Goal: Communication & Community: Answer question/provide support

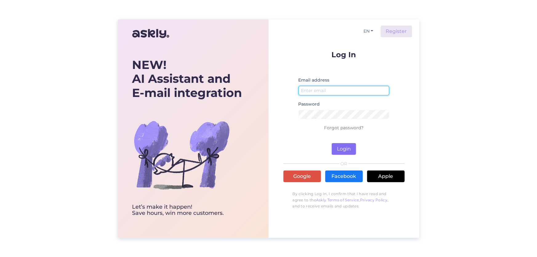
type input "[EMAIL_ADDRESS][DOMAIN_NAME]"
click at [349, 146] on button "Login" at bounding box center [344, 149] width 24 height 12
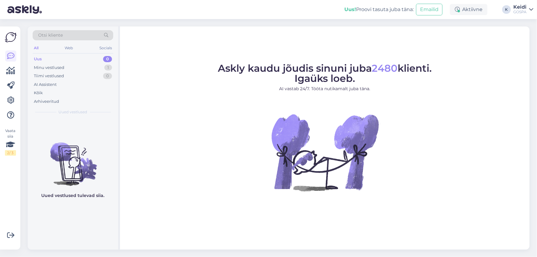
click at [107, 61] on div "0" at bounding box center [107, 59] width 9 height 6
click at [106, 64] on div "Minu vestlused 1" at bounding box center [73, 67] width 81 height 9
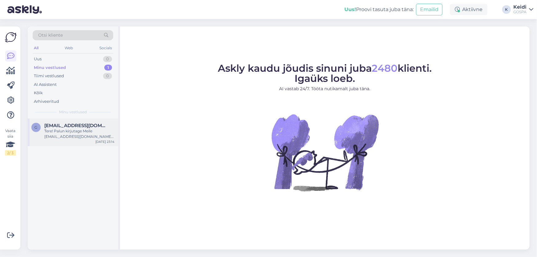
click at [90, 131] on div "Tere! Palun kirjutage Meile [EMAIL_ADDRESS][DOMAIN_NAME] [PERSON_NAME] Teile ed…" at bounding box center [79, 133] width 70 height 11
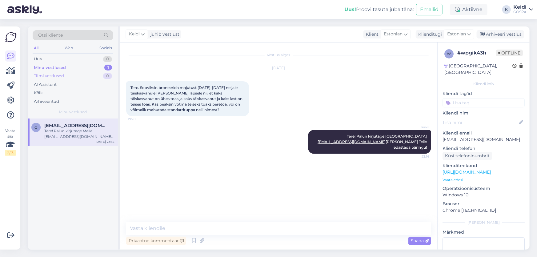
click at [84, 73] on div "Tiimi vestlused 0" at bounding box center [73, 76] width 81 height 9
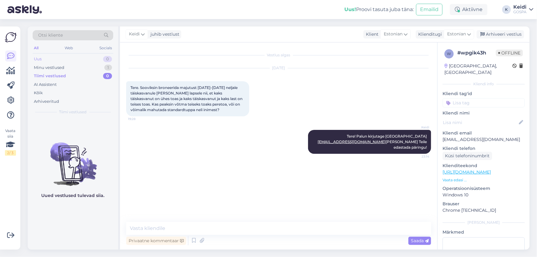
click at [88, 59] on div "Uus 0" at bounding box center [73, 59] width 81 height 9
click at [95, 64] on div "Minu vestlused 1" at bounding box center [73, 67] width 81 height 9
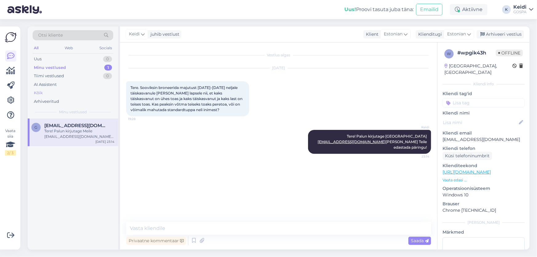
click at [86, 94] on div "Kõik" at bounding box center [73, 93] width 81 height 9
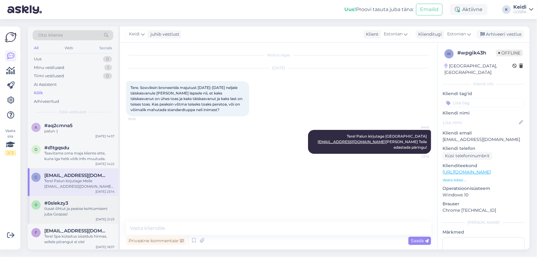
scroll to position [28, 0]
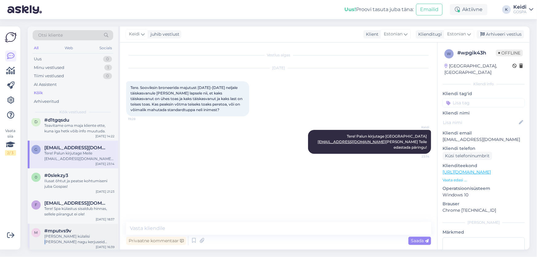
click at [91, 238] on div "[PERSON_NAME] külalisi [PERSON_NAME] nagu kerjuseid kuhugi võõrastesse basseini…" at bounding box center [79, 239] width 70 height 11
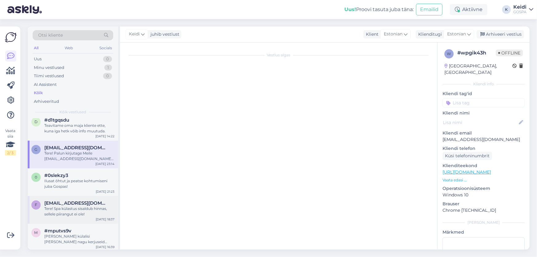
click at [86, 213] on div "Tere! Spa külastus sisaldub hinnas, sellele piirangut ei ole!" at bounding box center [79, 211] width 70 height 11
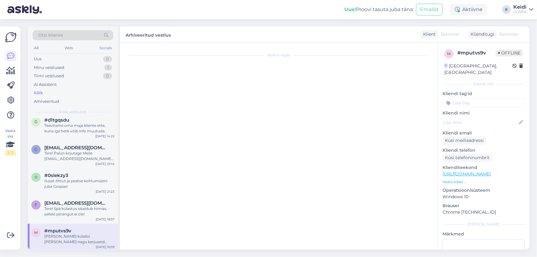
click at [86, 234] on div "[PERSON_NAME] külalisi [PERSON_NAME] nagu kerjuseid kuhugi võõrastesse basseini…" at bounding box center [79, 239] width 70 height 11
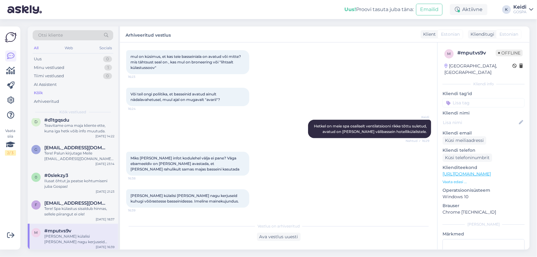
scroll to position [89, 0]
click at [101, 121] on div "#d1tgqsdu" at bounding box center [79, 120] width 70 height 6
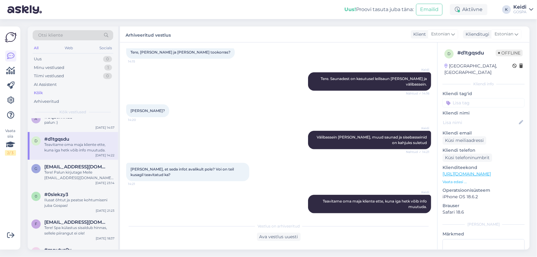
scroll to position [0, 0]
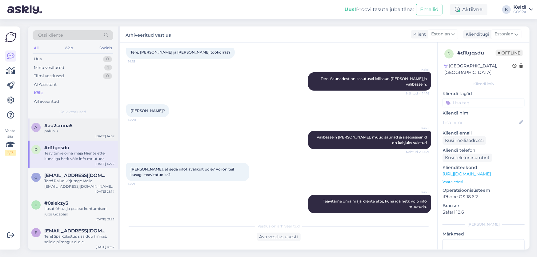
click at [92, 135] on div "a #aq2cmna5 palun :) [DATE] 14:57" at bounding box center [73, 130] width 91 height 22
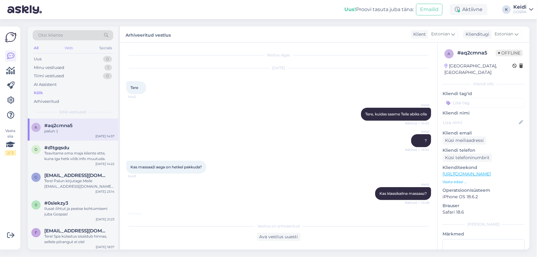
click at [67, 45] on div "Web" at bounding box center [69, 48] width 11 height 8
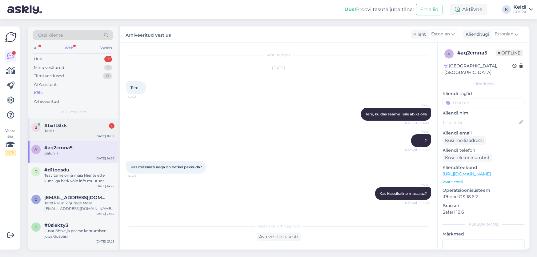
click at [72, 131] on div "Tere !" at bounding box center [79, 131] width 70 height 6
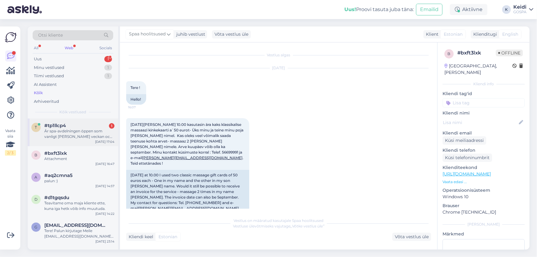
click at [93, 132] on div "Är spa-avdelningen öppen som vanligt [PERSON_NAME] veckan och helgen?" at bounding box center [79, 133] width 70 height 11
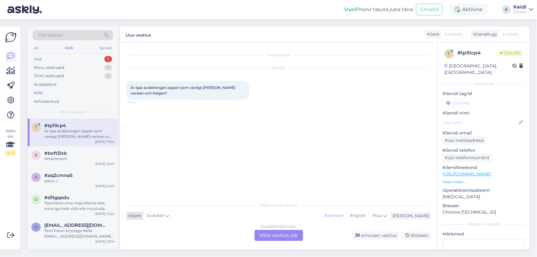
click at [159, 217] on span "Swedish" at bounding box center [156, 215] width 18 height 7
click at [292, 161] on div "Vestlus algas [DATE] Är spa-avdelningen öppen som vanligt [PERSON_NAME] veckan …" at bounding box center [281, 121] width 311 height 145
click at [280, 238] on div "Swedish to Estonian Võta vestlus üle" at bounding box center [279, 235] width 49 height 11
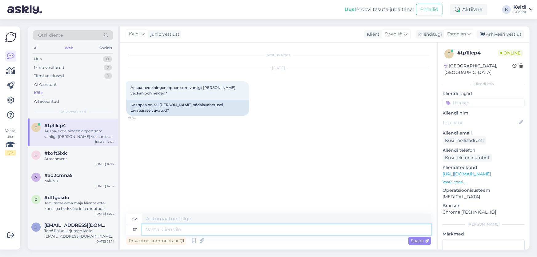
click at [189, 230] on textarea at bounding box center [286, 229] width 289 height 10
type textarea "t"
type textarea "Tere!"
type textarea "Hej"
type textarea "Tere!"
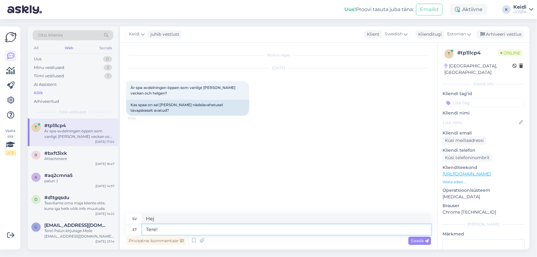
type textarea "Hej!"
type textarea "Tere! Kahjuks"
type textarea "Hej! Tyvärr"
type textarea "Tere! Kahjuks hetkel me"
type textarea "Hej! Tyvärr just nu"
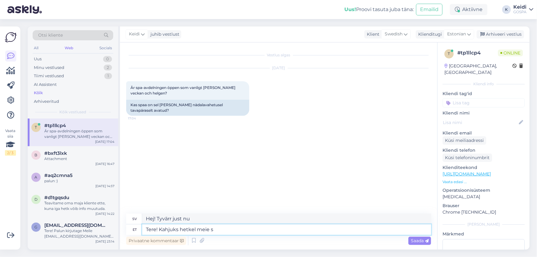
type textarea "Tere! Kahjuks hetkel meie sp"
type textarea "Hej! Tyvärr, för närvarande vi"
type textarea "Tere! Kahjuks hetkel meie spa"
type textarea "Hej! Tyvärr är vårt spa för närvarande stängt."
type textarea "Tere! Kahjuks hetkel meie spa ei ole tavapäraselt av"
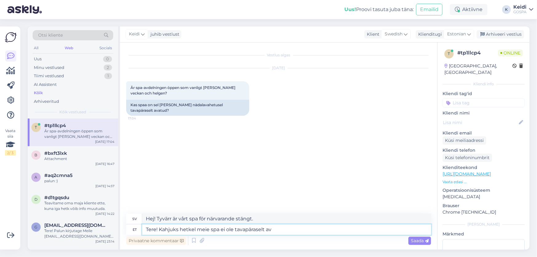
type textarea "Hej! Tyvärr är vårt spa för närvarande inte öppet som vanligt."
type textarea "Tere! Kahjuks hetkel meie spa ei ole tavapäraselt avatud."
type textarea "Hej! Tyvärr är vårt spa inte öppet som vanligt för tillfället."
type textarea "Tere! Kahjuks hetkel meie spa ei ole tavapäraselt avatud. [GEOGRAPHIC_DATA]"
type textarea "Hej! Tyvärr är vårt spa inte öppet som vanligt för tillfället. Hotellet"
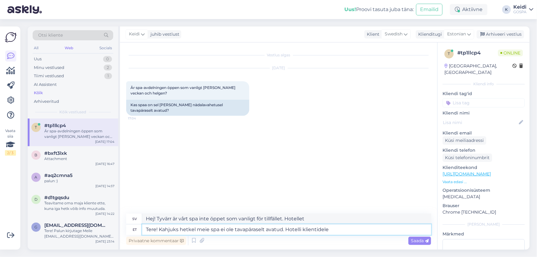
type textarea "Tere! Kahjuks hetkel meie spa ei ole tavapäraselt avatud. Hotelli klientidele o"
type textarea "Hej! Tyvärr är vårt spa inte öppet som vanligt för tillfället. För hotellets [P…"
type textarea "Tere! Kahjuks hetkel meie spa ei ole tavapäraselt avatud. Hotelli klientidele o…"
type textarea "Hej! Tyvärr är vårt spa för närvarande inte öppet som vanligt. För hotellets [P…"
type textarea "Tere! Kahjuks hetkel meie spa ei ole tavapäraselt avatud. Hotelli klientidele o…"
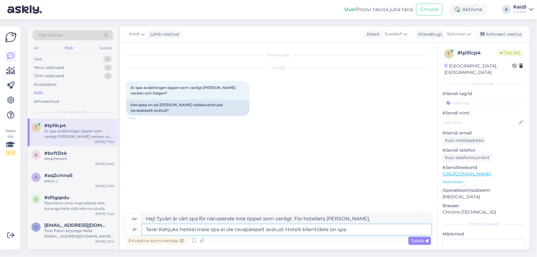
type textarea "Hej! Tyvärr är vårt spa inte öppet som vanligt för tillfället. Spaet är öppet f…"
type textarea "Tere! Kahjuks hetkel meie spa ei ole tavapäraselt avatud. Hotelli klientidele o…"
type textarea "Hej! Tyvärr är vårt spa inte öppet som vanligt för tillfället. Spaet är endast …"
type textarea "Tere! Kahjuks hetkel meie spa ei ole tavapäraselt avatud. Hotelli klientidele o…"
type textarea "Hej! Tyvärr är vårt spa inte öppet som vanligt för tillfället. Spaet är [PERSON…"
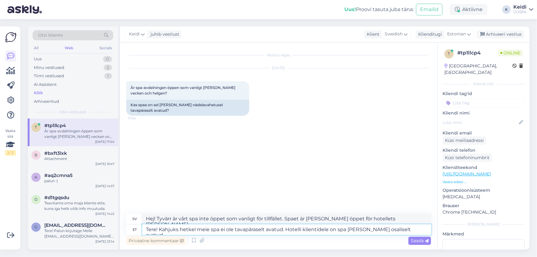
type textarea "Tere! Kahjuks hetkel meie spa ei ole tavapäraselt avatud. Hotelli klientidele o…"
type textarea "Hej! Tyvärr är vårt spa för närvarande inte öppet som vanligt. Spaet är endast …"
type textarea "Tere! Kahjuks hetkel meie spa ei ole tavapäraselt avatud. Hotelli klientidele o…"
type textarea "Hej! Tyvärr är vårt spa inte öppet som vanligt för tillfället. Spaet är [PERSON…"
type textarea "Tere! Kahjuks hetkel meie spa ei ole tavapäraselt avatud. Hotelli klientidele o…"
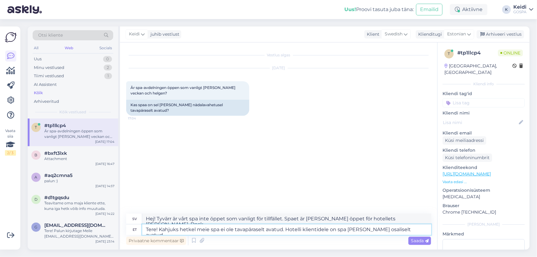
type textarea "Hej! Tyvärr är vårt spa för närvarande inte öppet som vanligt. Spaet är endast …"
type textarea "Tere! Kahjuks hetkel meie spa ei ole tavapäraselt avatud. Hotelli klientidele o…"
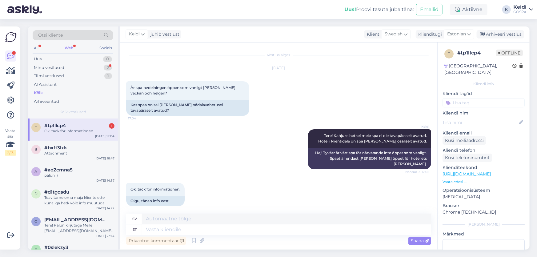
click at [160, 143] on div "Keidi Tere! Kahjuks hetkel meie spa ei ole tavapäraselt avatud. Hotelli klienti…" at bounding box center [278, 150] width 305 height 54
click at [80, 155] on div "Attachment" at bounding box center [79, 154] width 70 height 6
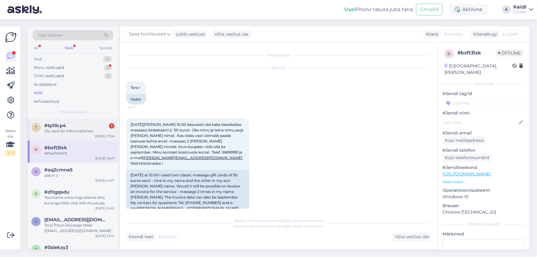
scroll to position [32, 0]
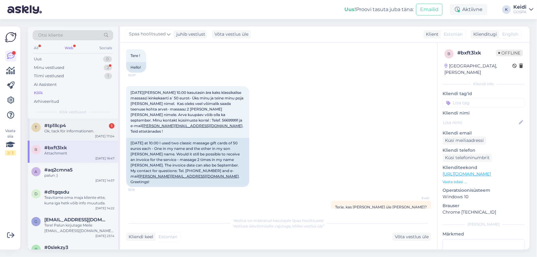
click at [75, 135] on div "t #tp1llcp4 1 Ok, tack för informationen. [DATE] 17:04" at bounding box center [73, 130] width 91 height 22
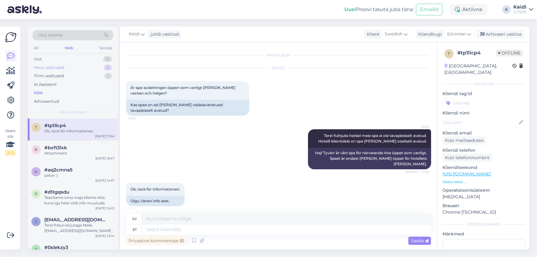
click at [86, 71] on div "Minu vestlused 2" at bounding box center [73, 67] width 81 height 9
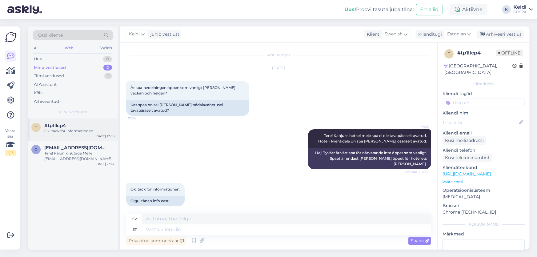
click at [95, 122] on div "t #tp1llcp4 Ok, tack för informationen. [DATE] 17:06" at bounding box center [73, 130] width 91 height 22
click at [76, 156] on div "Tere! Palun kirjutage Meile [EMAIL_ADDRESS][DOMAIN_NAME] [PERSON_NAME] Teile ed…" at bounding box center [79, 156] width 70 height 11
